Goal: Information Seeking & Learning: Learn about a topic

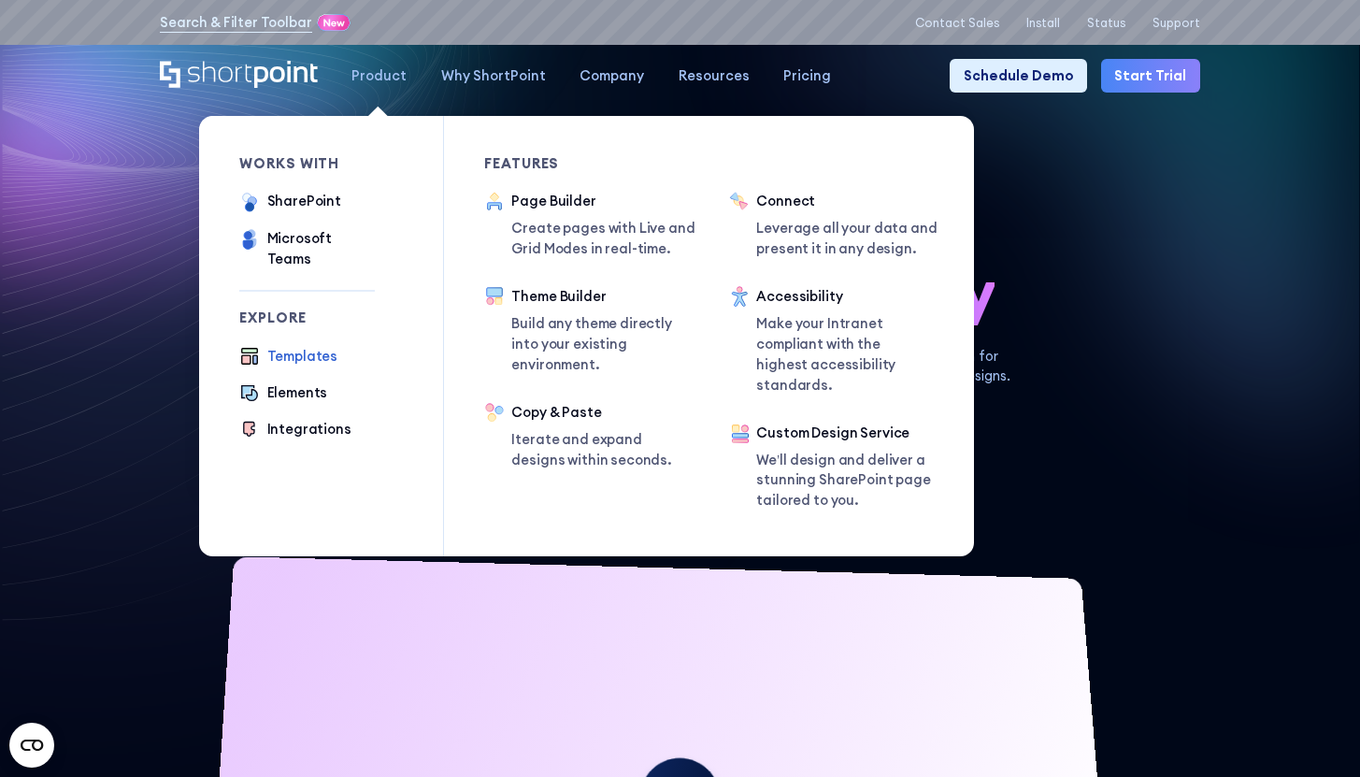
click at [274, 346] on div "Templates" at bounding box center [302, 356] width 71 height 21
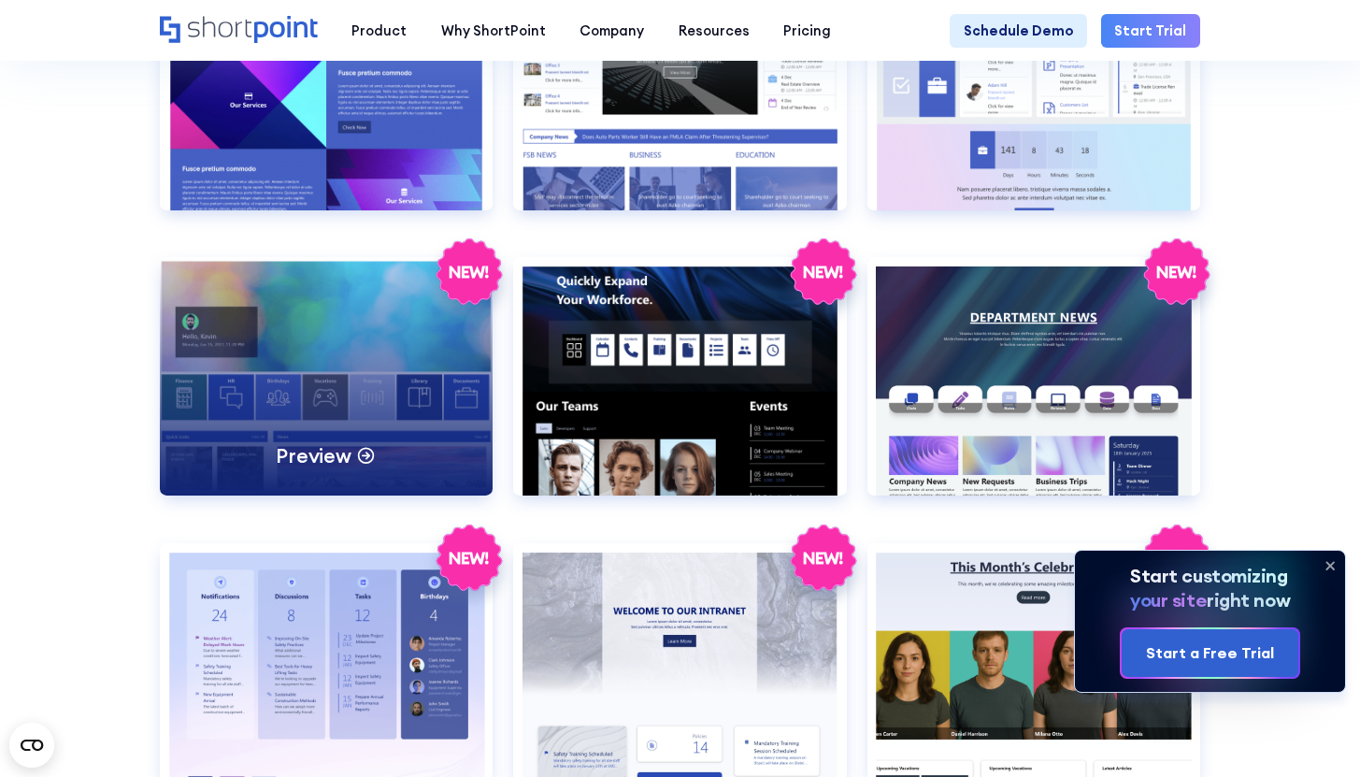
scroll to position [2548, 0]
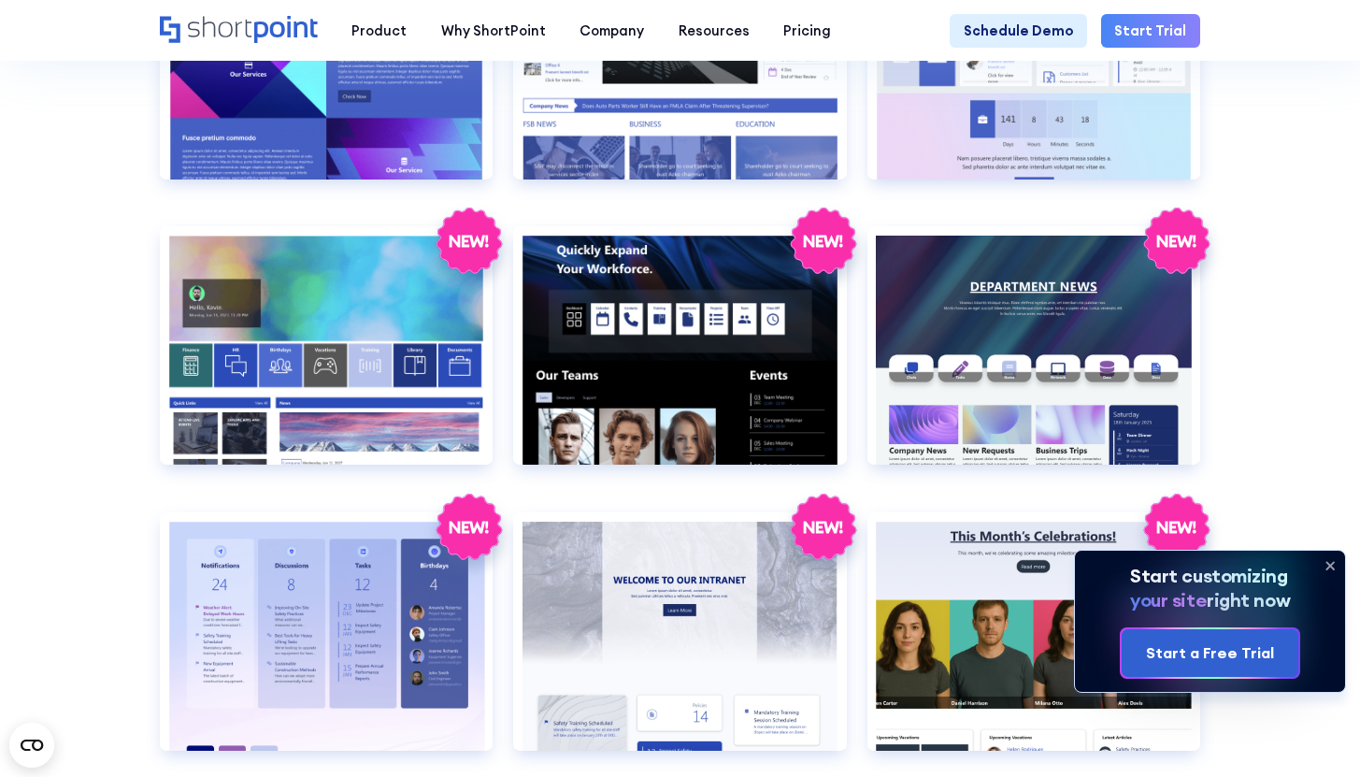
click at [1332, 561] on icon at bounding box center [1330, 565] width 30 height 30
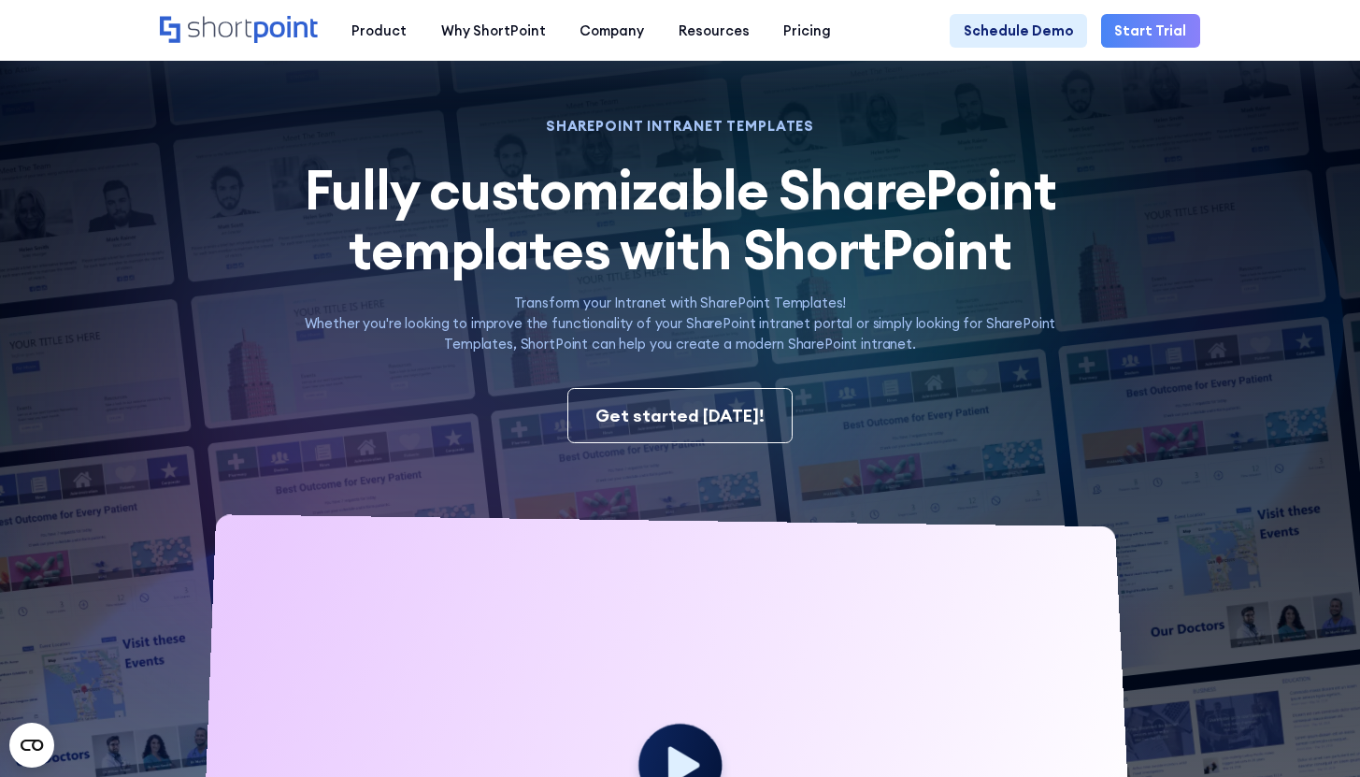
scroll to position [47, 0]
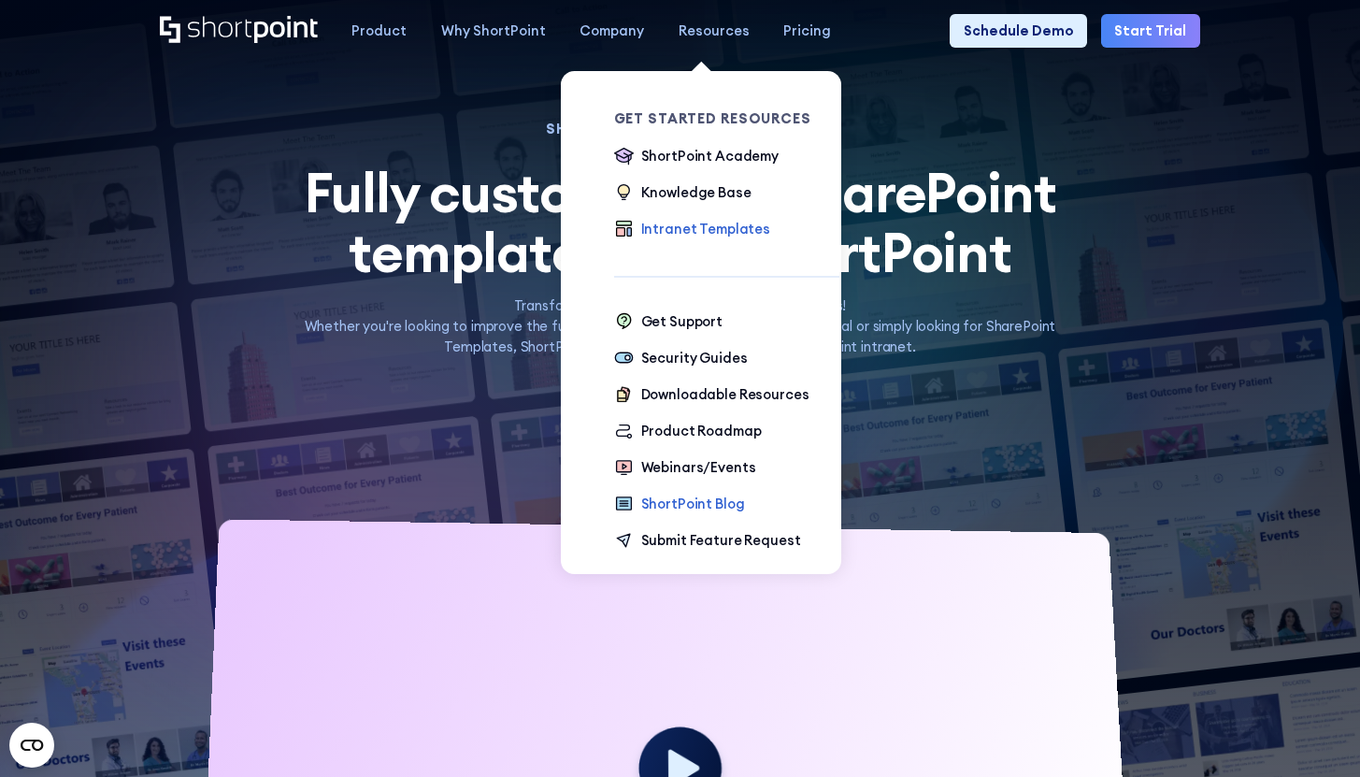
click at [693, 503] on div "ShortPoint Blog" at bounding box center [693, 503] width 104 height 21
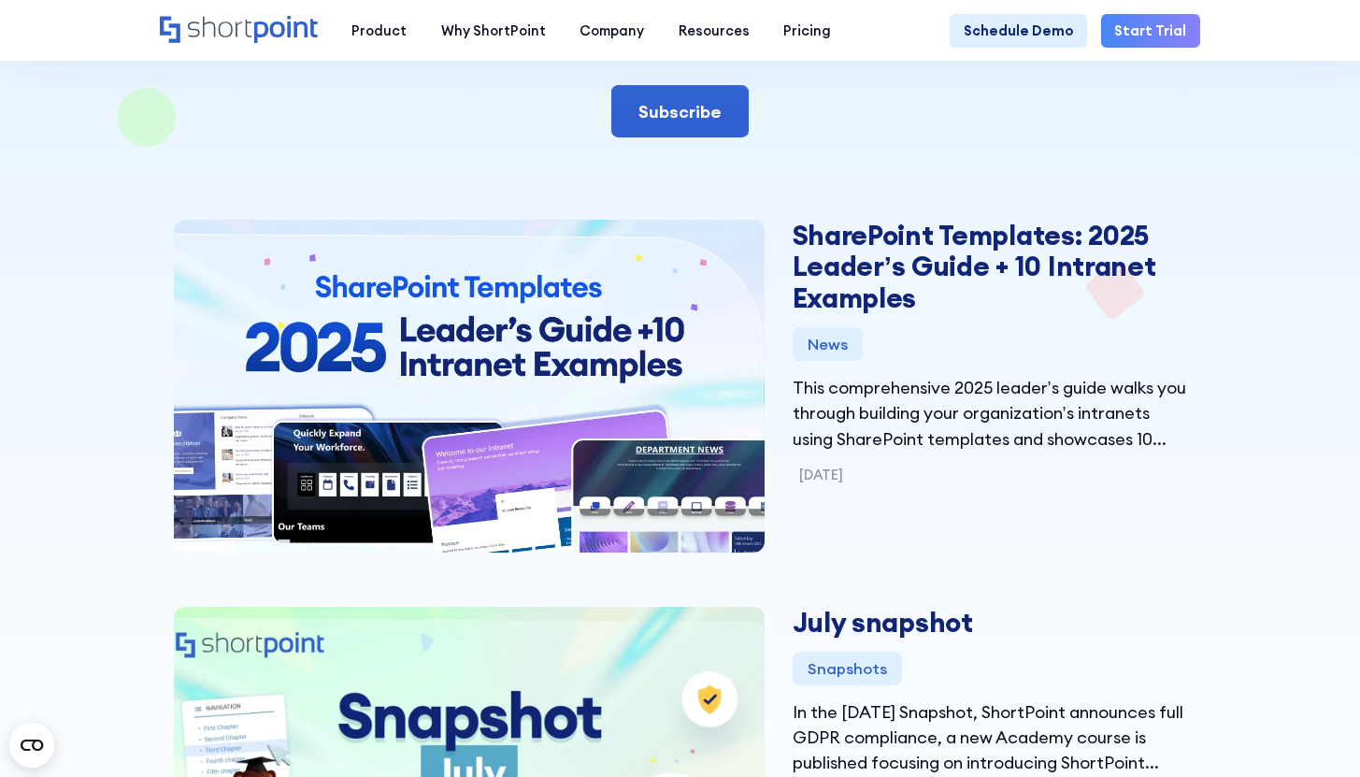
scroll to position [534, 0]
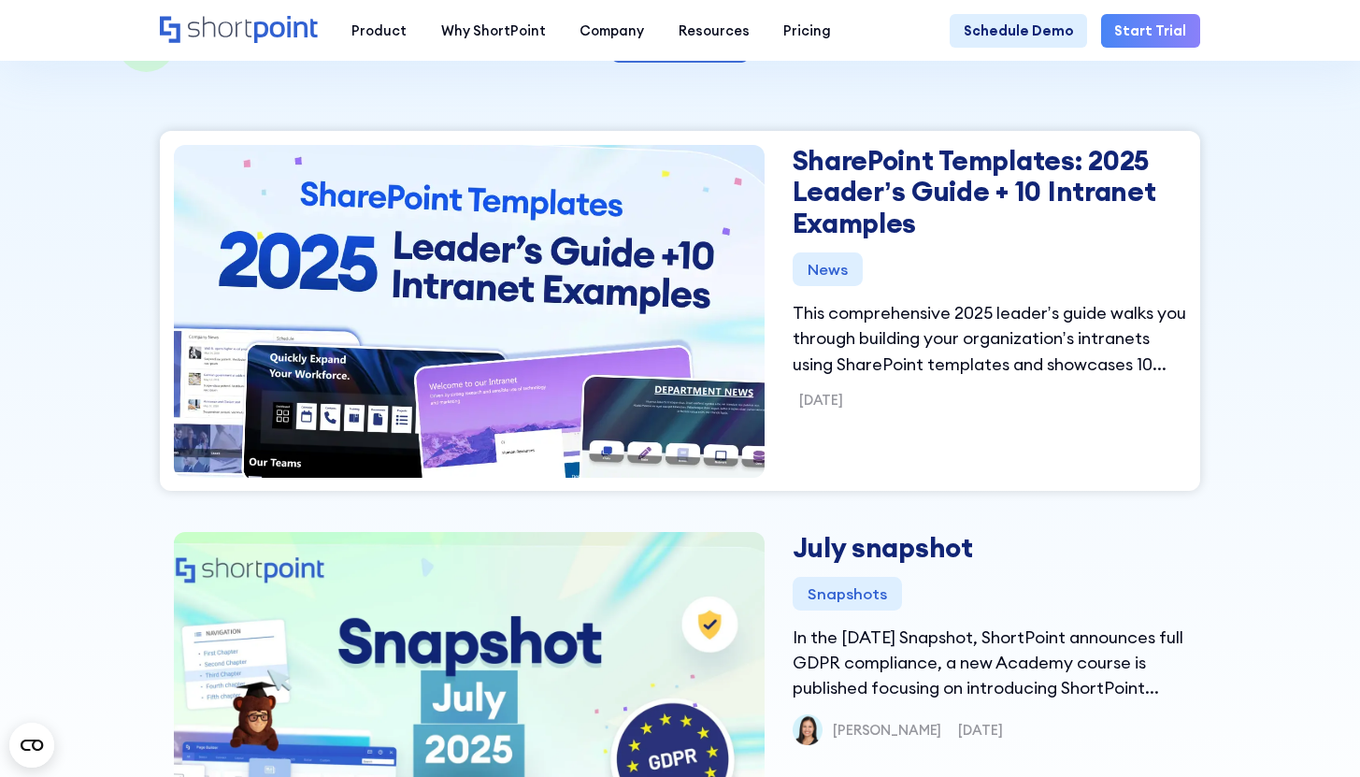
click at [608, 401] on img at bounding box center [469, 310] width 679 height 397
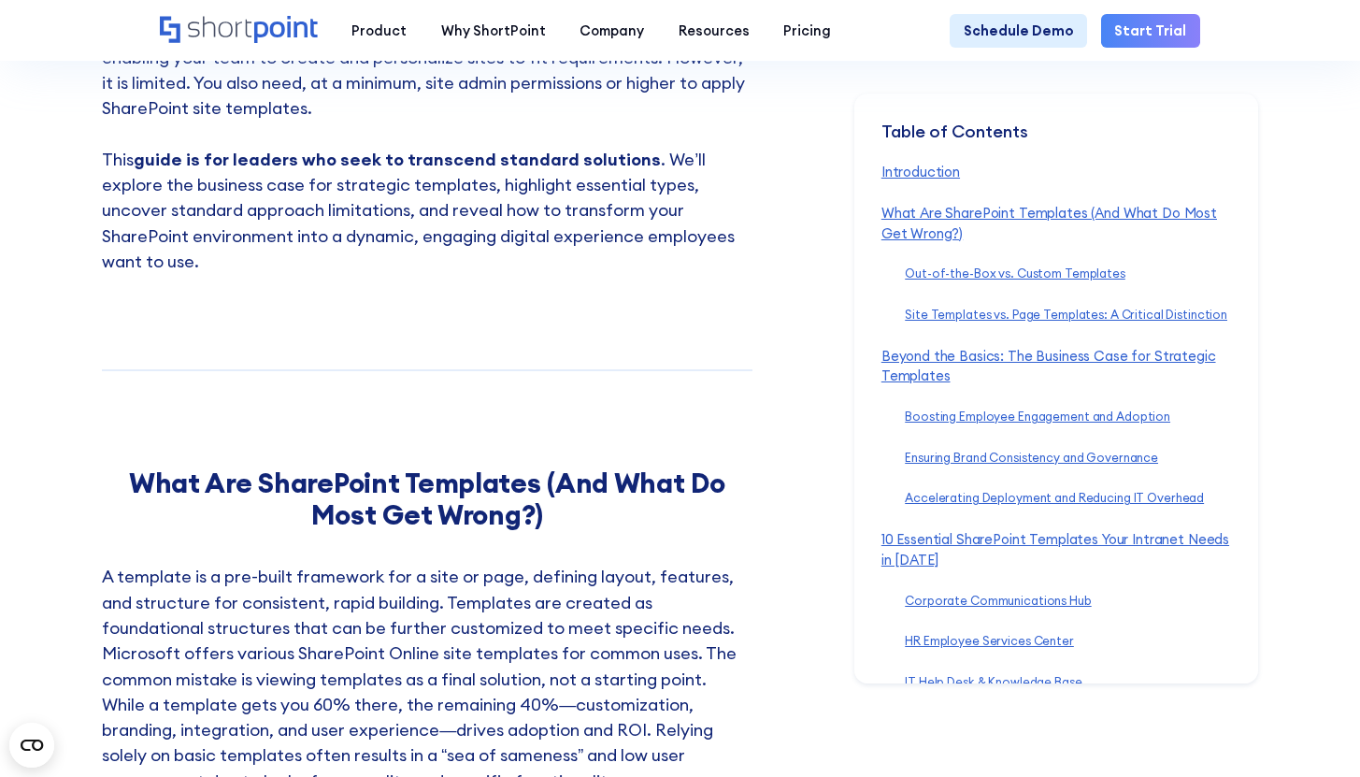
scroll to position [1379, 0]
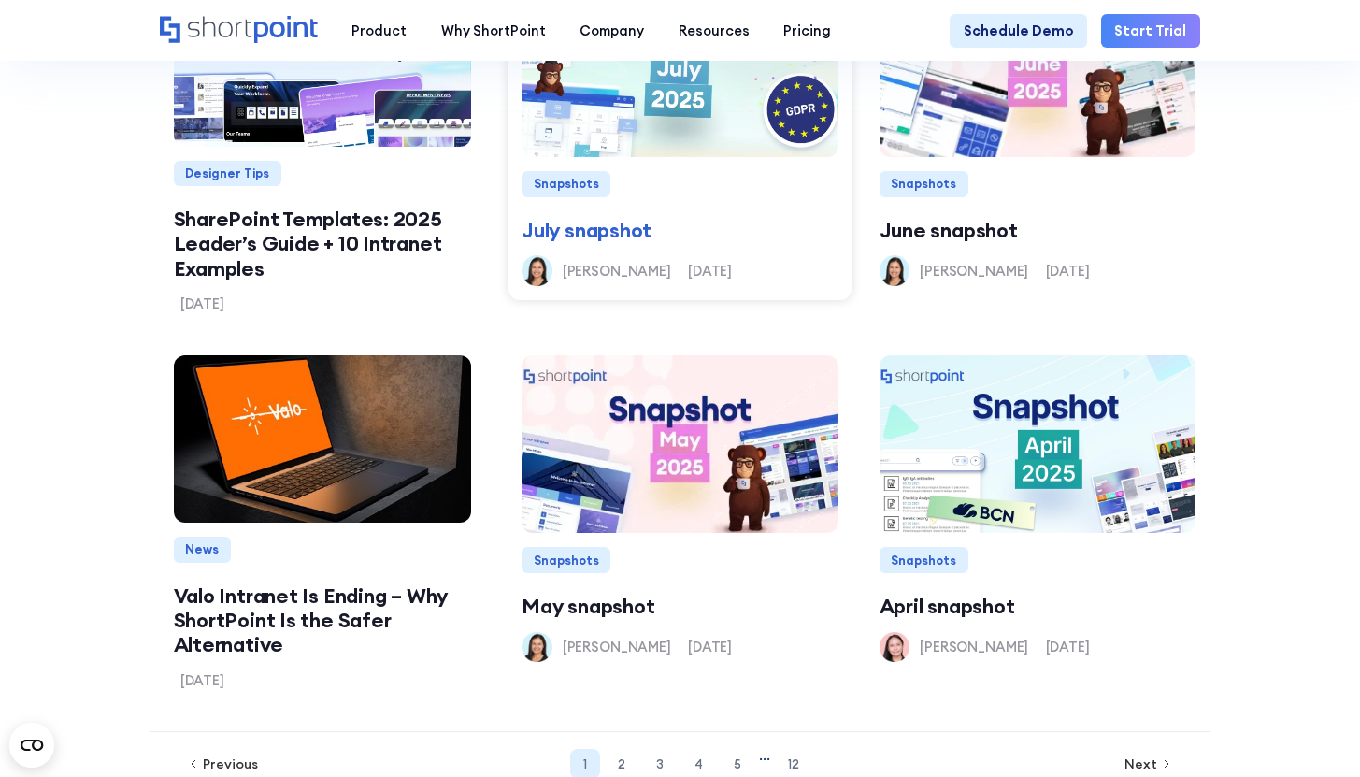
scroll to position [1767, 0]
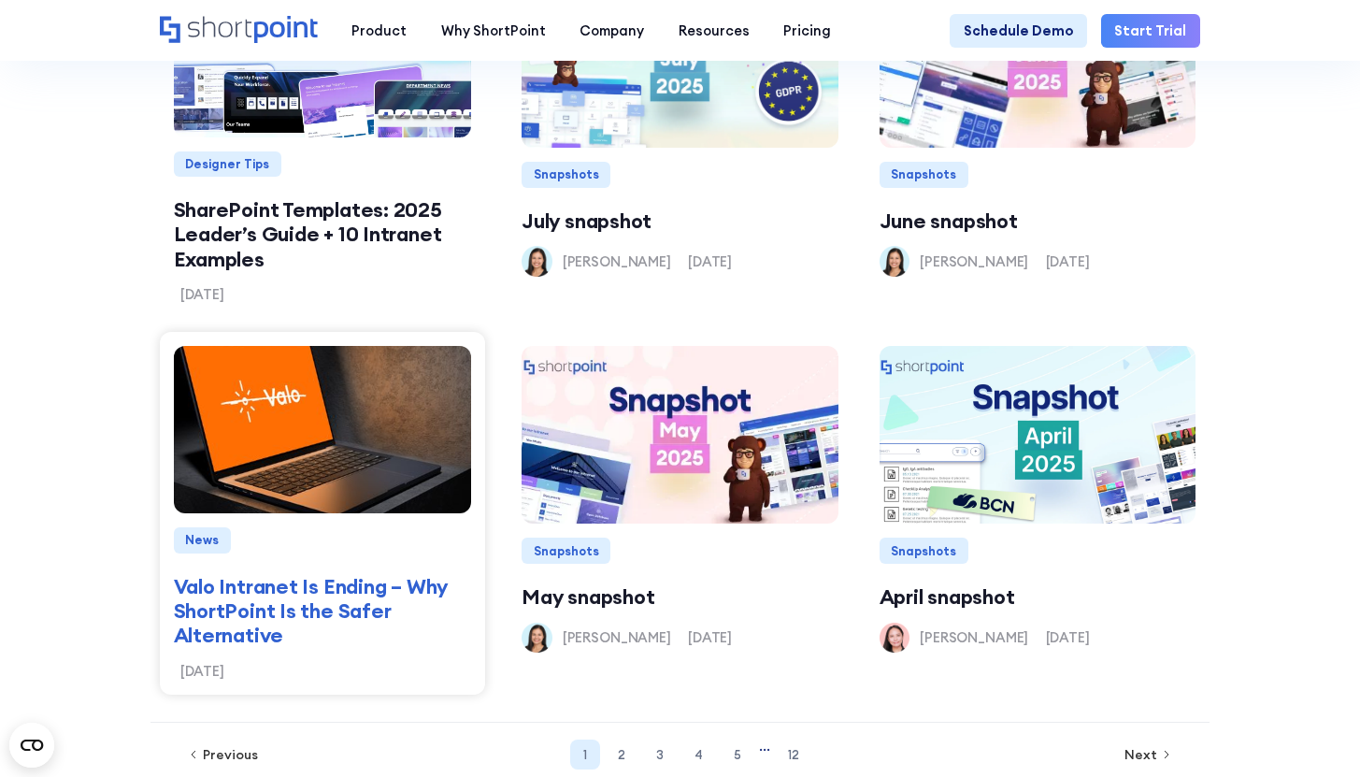
click at [436, 529] on img at bounding box center [322, 429] width 342 height 200
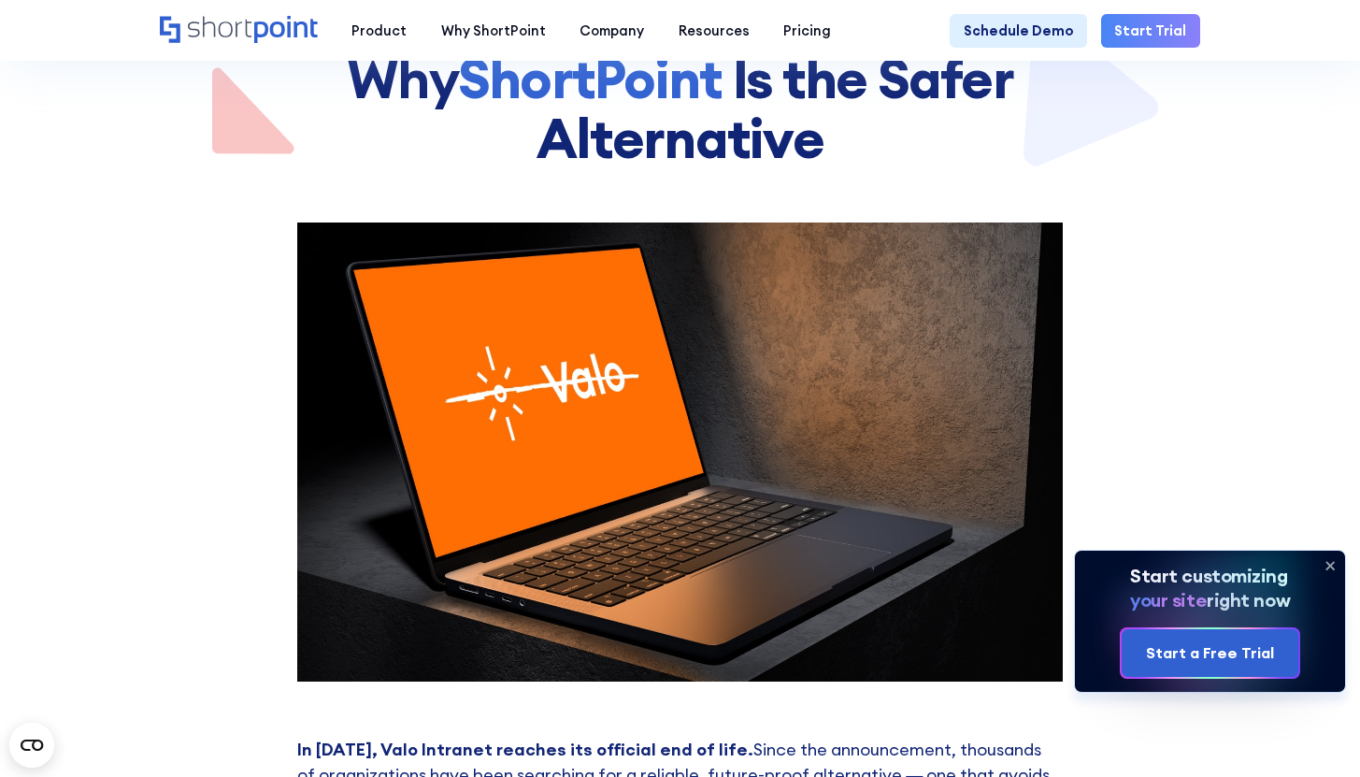
scroll to position [332, 0]
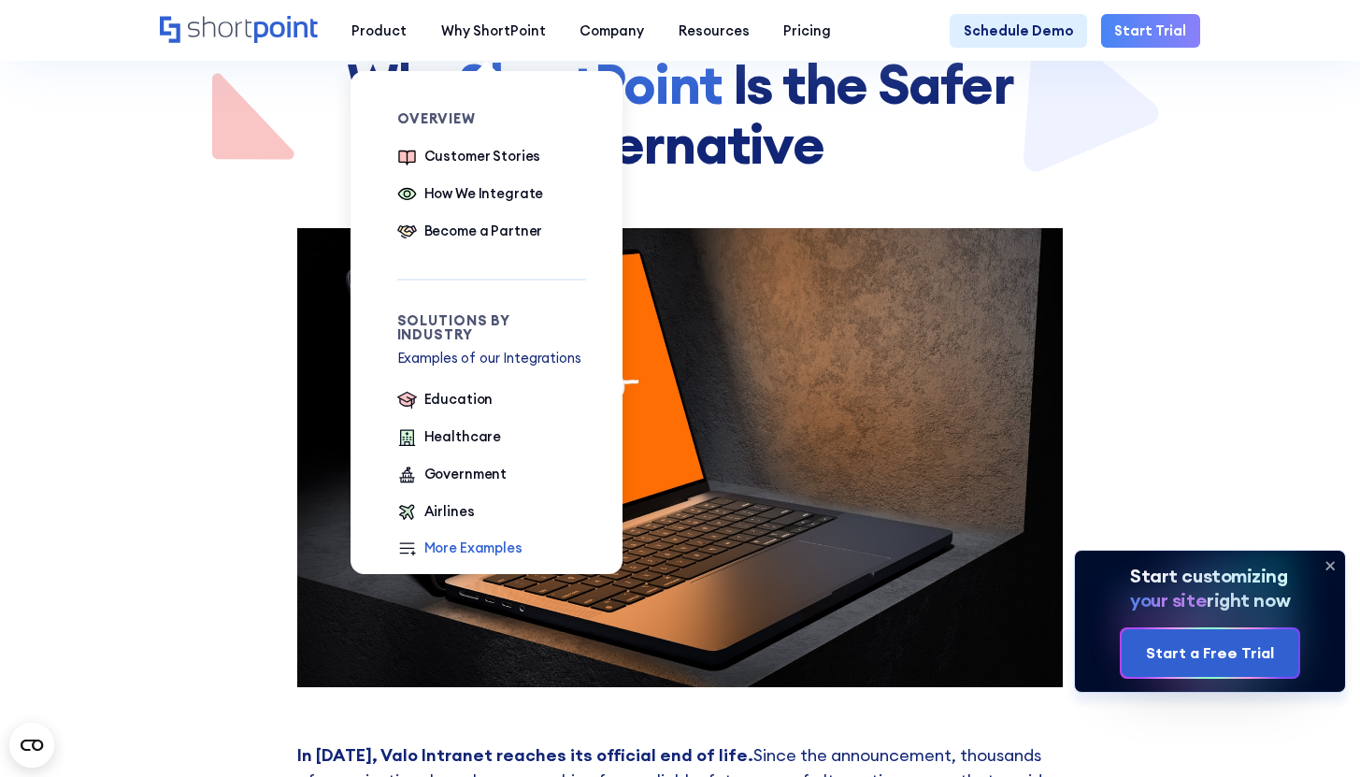
click at [437, 537] on div "More Examples" at bounding box center [473, 547] width 98 height 21
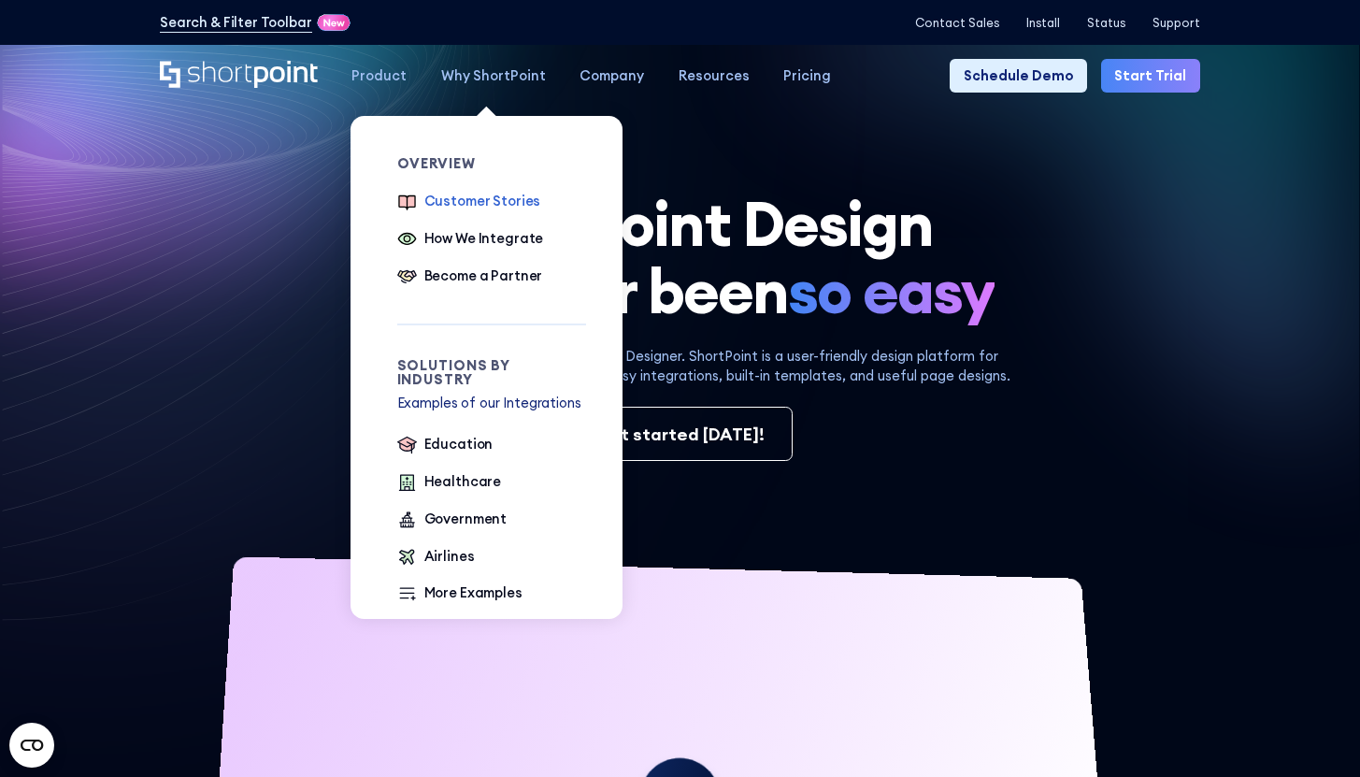
click at [468, 207] on div "Customer Stories" at bounding box center [482, 201] width 117 height 21
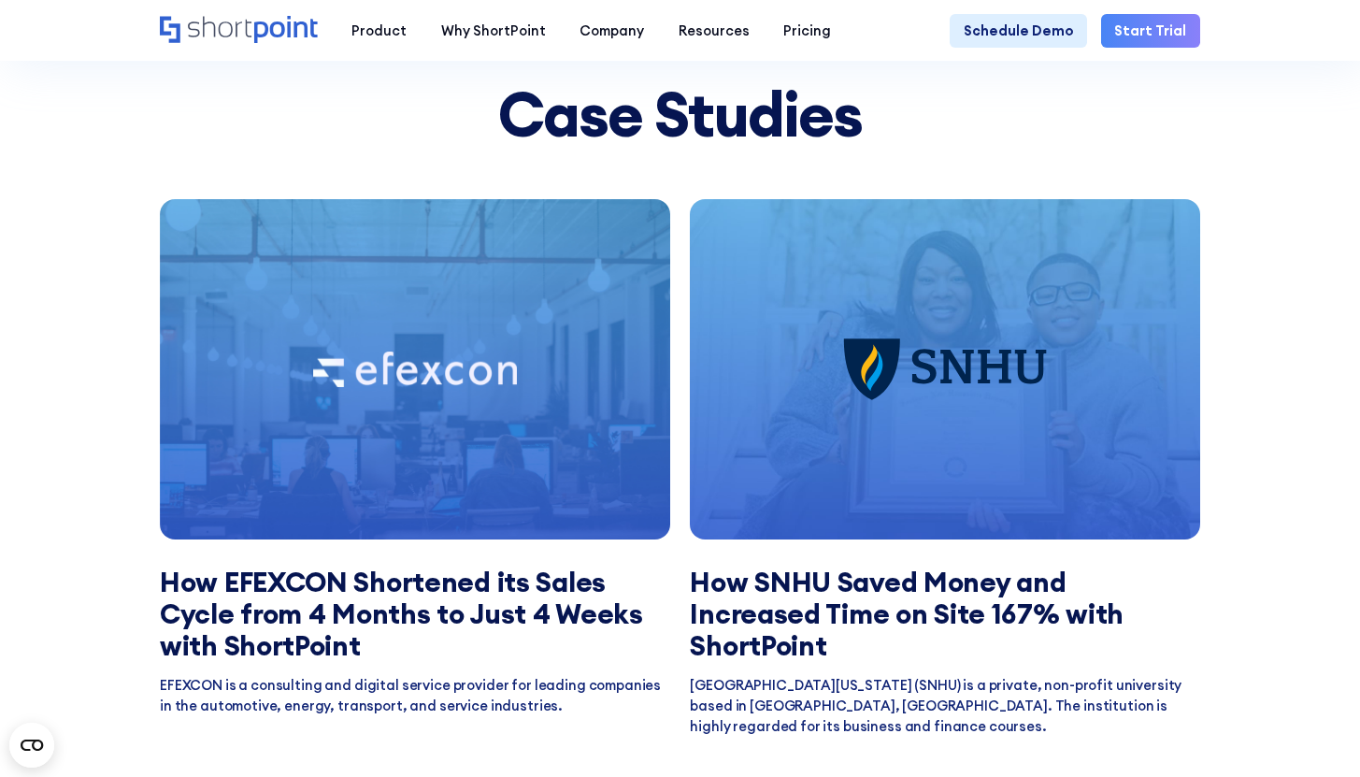
scroll to position [1457, 0]
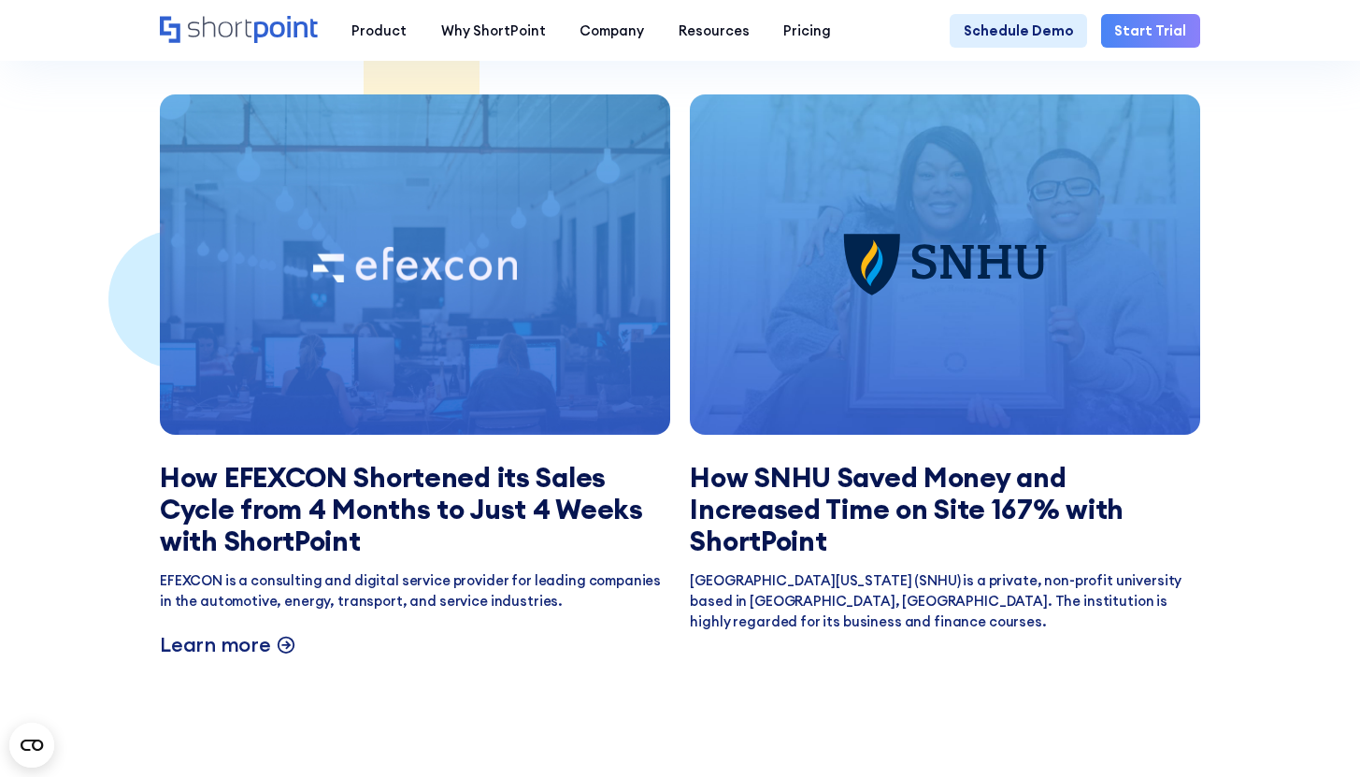
click at [484, 435] on div at bounding box center [415, 264] width 510 height 340
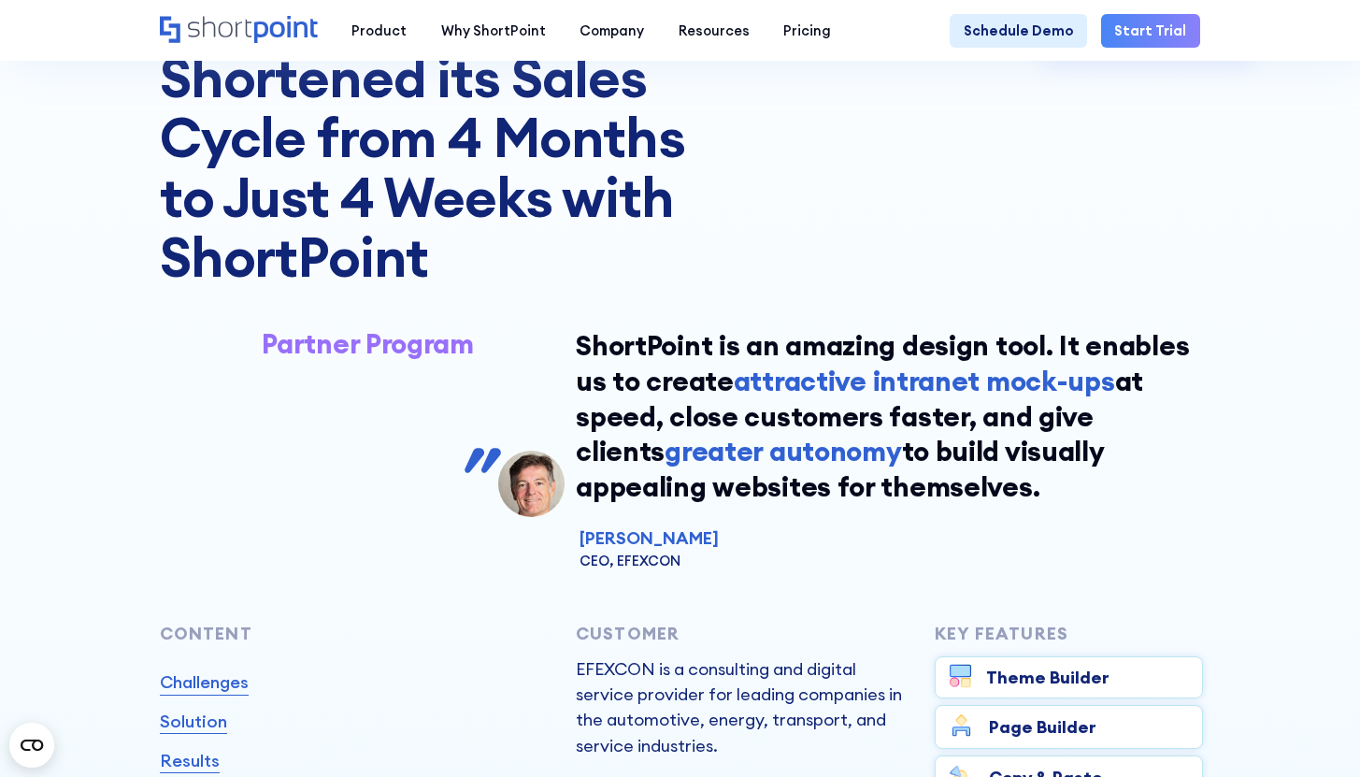
scroll to position [369, 0]
